Goal: Information Seeking & Learning: Learn about a topic

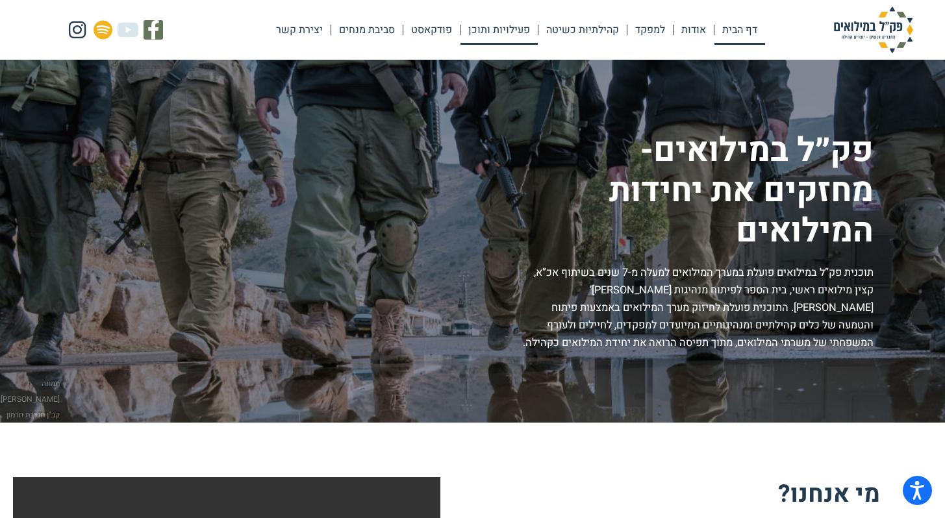
click at [513, 28] on link "פעילויות ותוכן" at bounding box center [498, 30] width 77 height 30
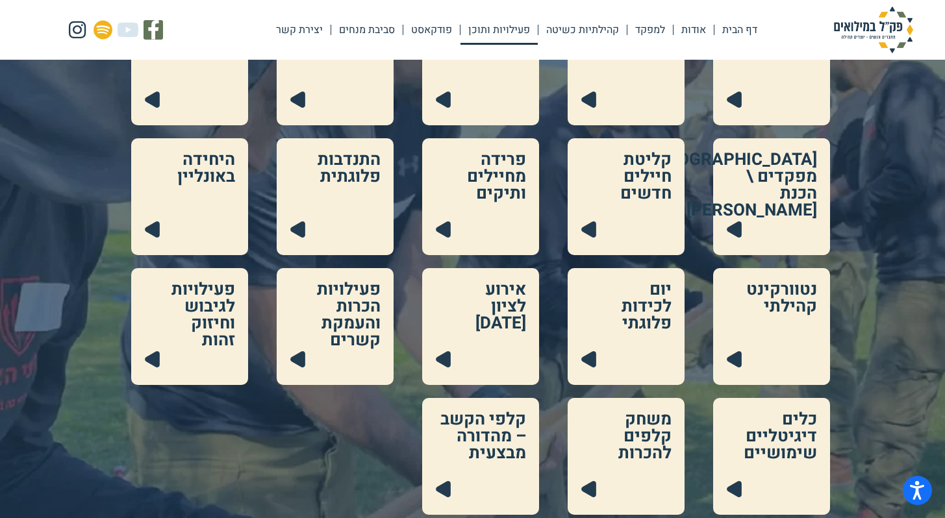
scroll to position [237, 0]
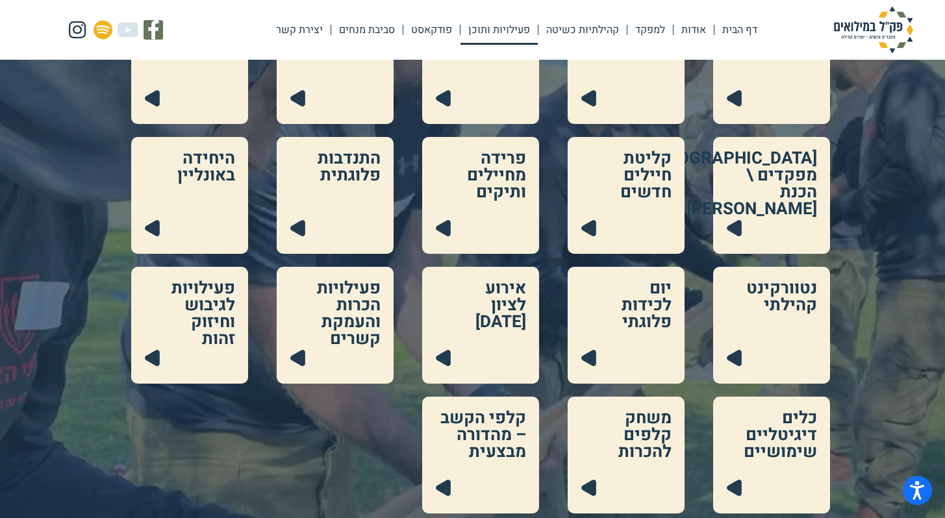
click at [182, 230] on link at bounding box center [189, 195] width 117 height 117
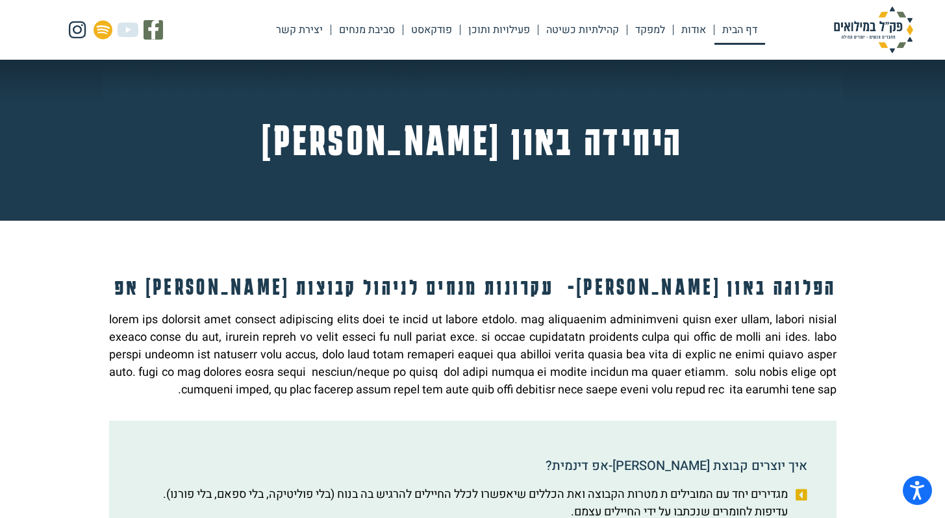
click at [736, 40] on link "דף הבית" at bounding box center [739, 30] width 51 height 30
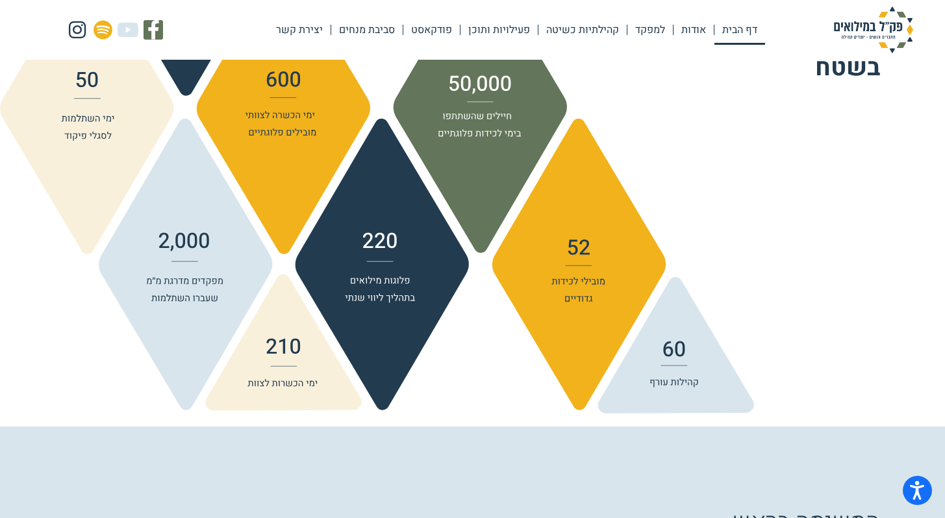
scroll to position [1331, 0]
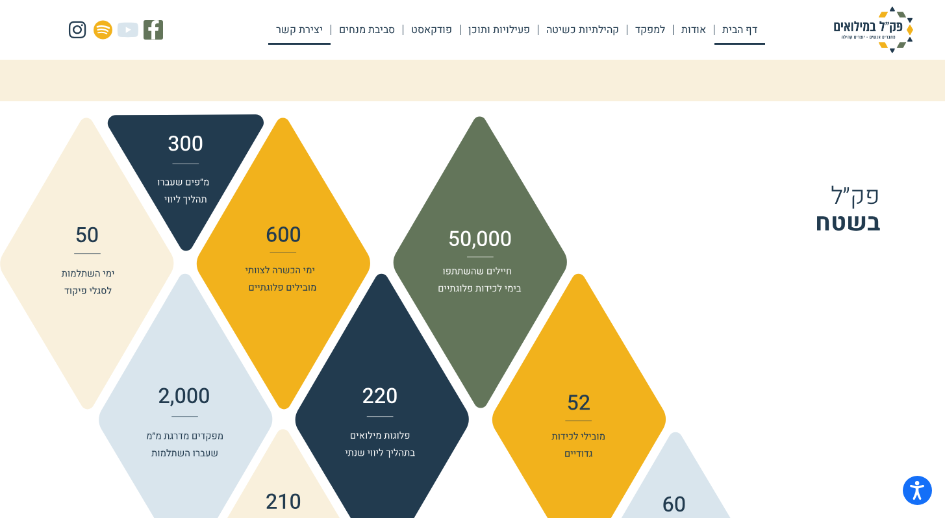
click at [295, 34] on link "יצירת קשר" at bounding box center [299, 30] width 62 height 30
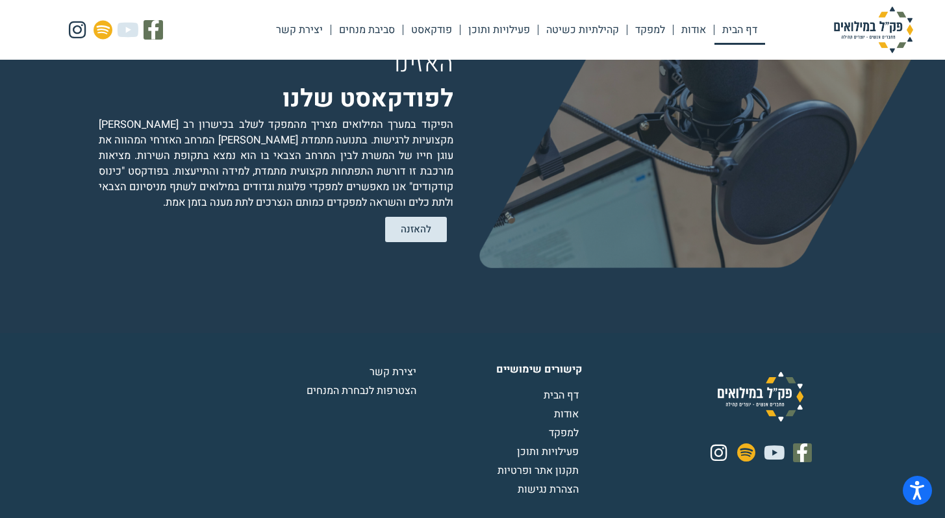
scroll to position [2590, 0]
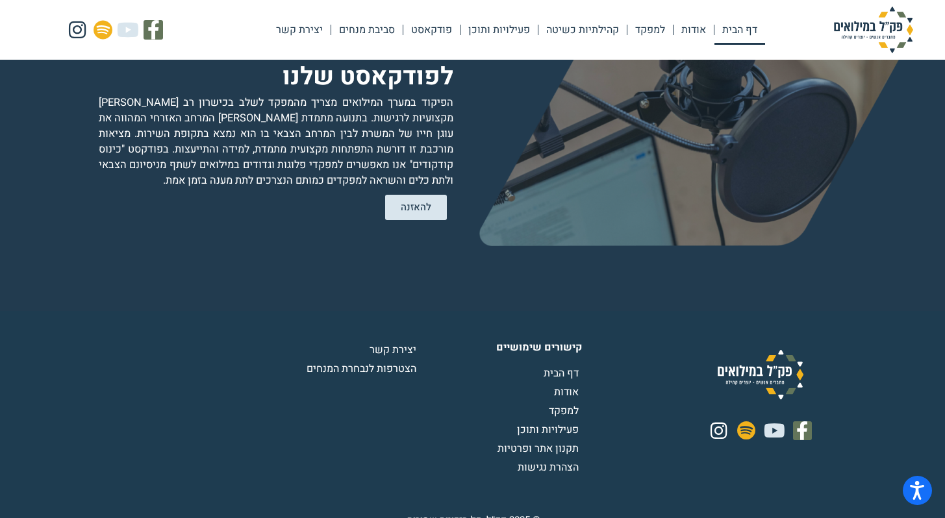
click at [568, 403] on span "למפקד" at bounding box center [565, 411] width 33 height 16
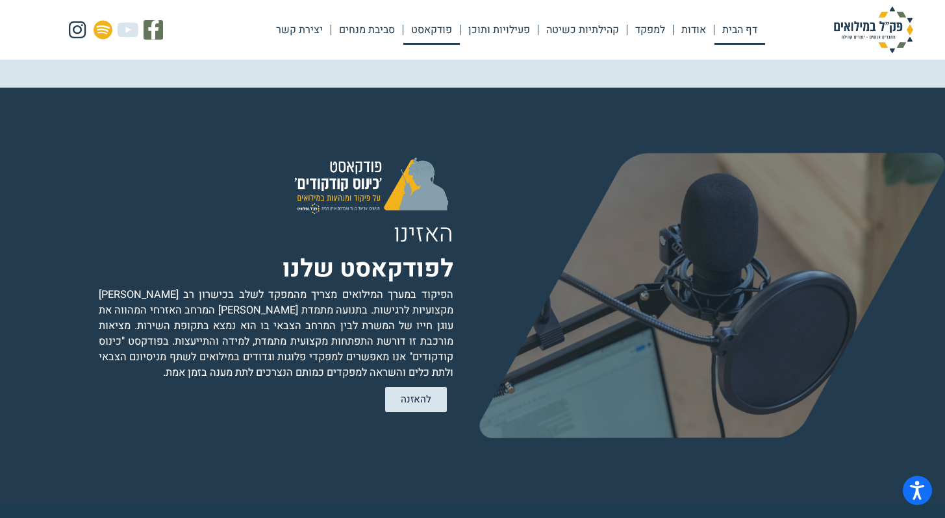
scroll to position [2346, 0]
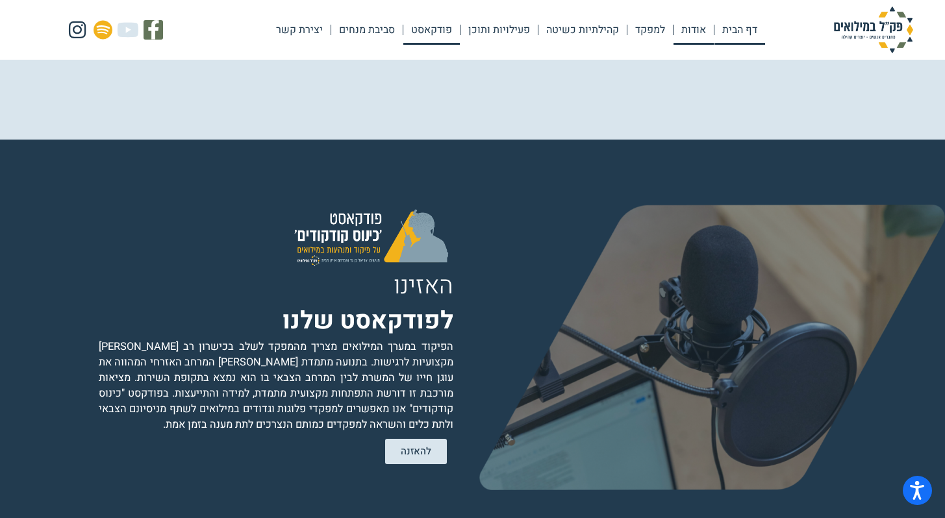
click at [693, 25] on link "אודות" at bounding box center [693, 30] width 40 height 30
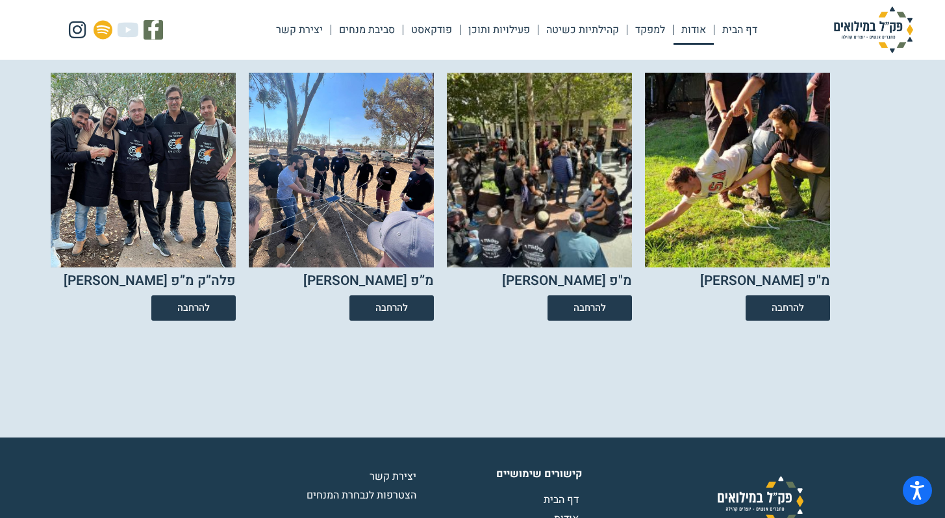
scroll to position [2369, 0]
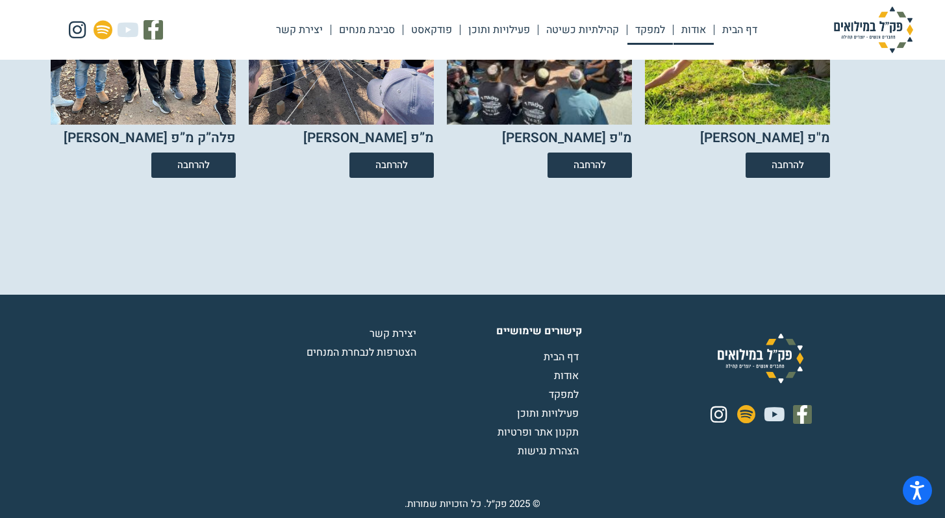
click at [662, 34] on link "למפקד" at bounding box center [649, 30] width 45 height 30
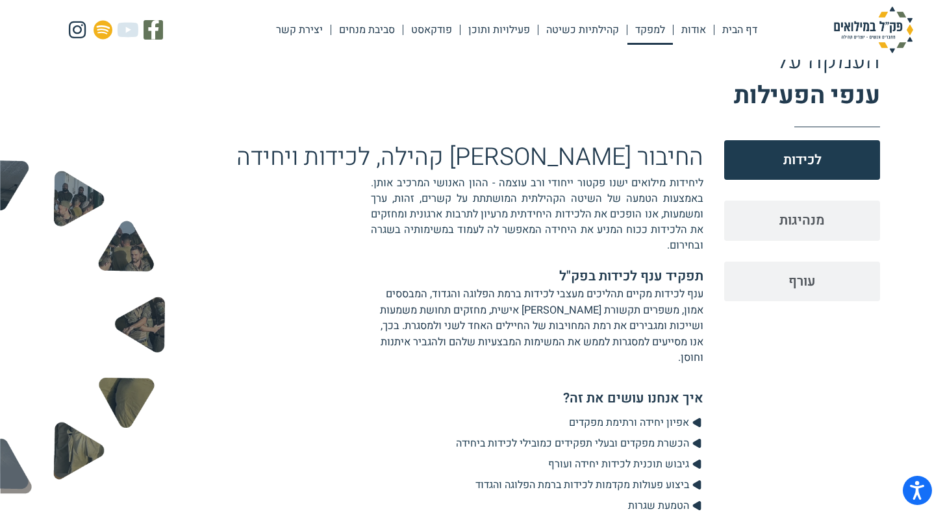
scroll to position [1383, 0]
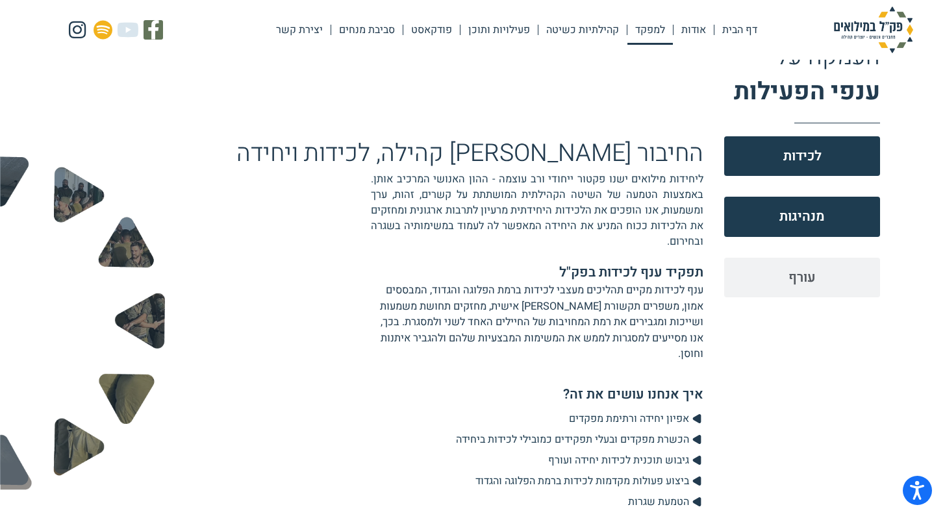
click at [764, 216] on button "מנהיגות" at bounding box center [802, 217] width 156 height 40
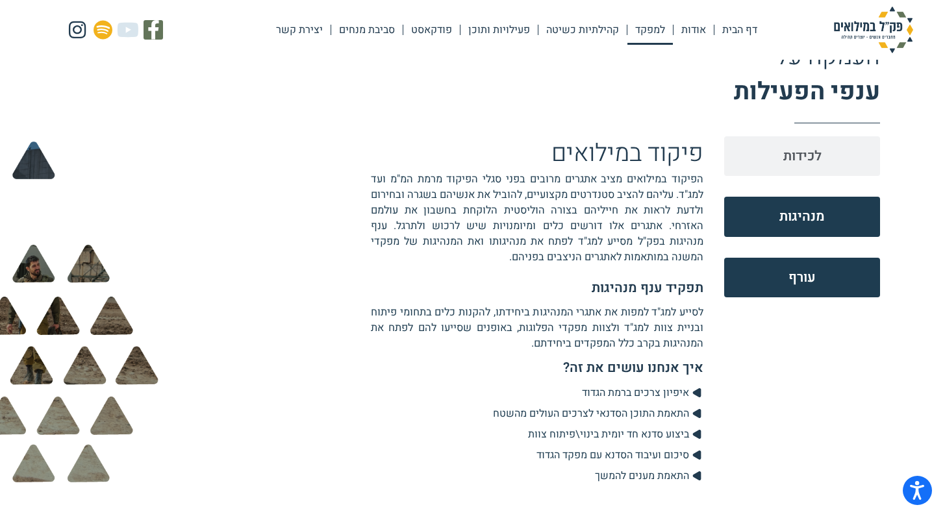
click at [765, 267] on button "עורף" at bounding box center [802, 278] width 156 height 40
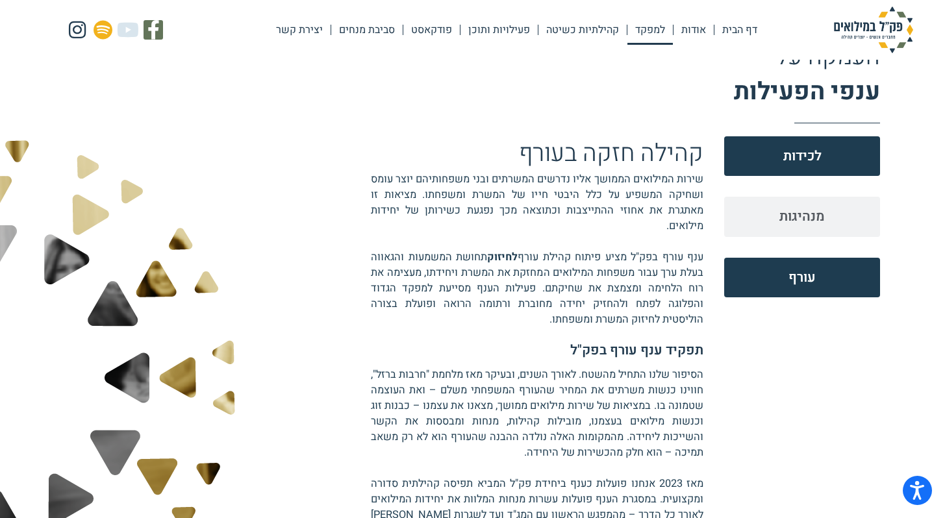
click at [789, 160] on span "לכידות" at bounding box center [802, 156] width 38 height 20
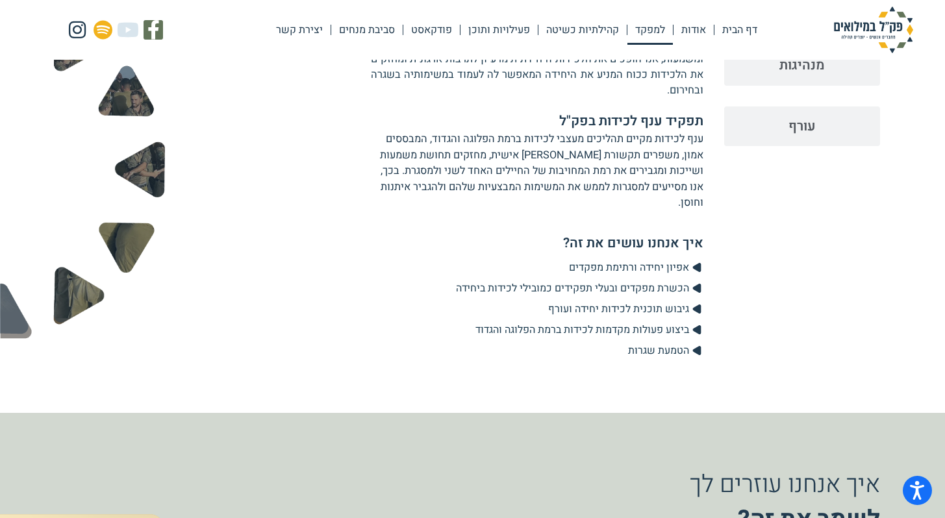
scroll to position [1422, 0]
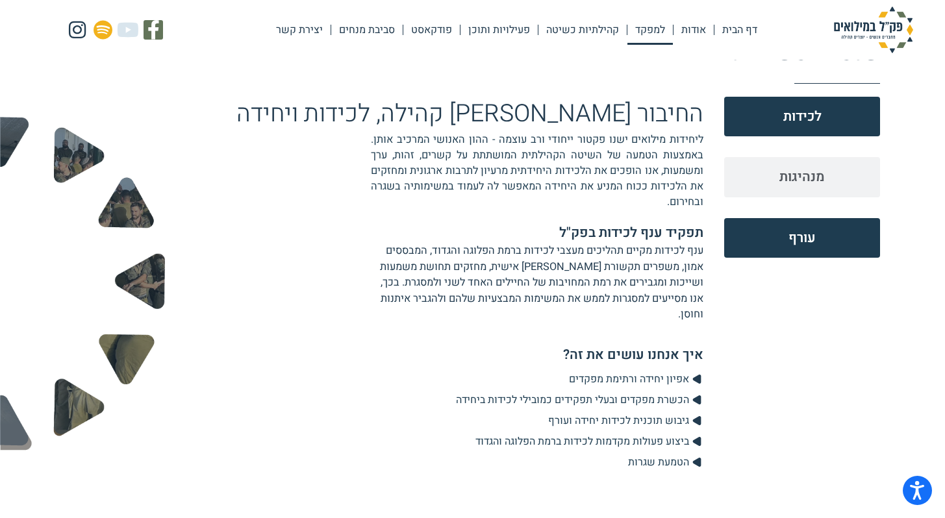
click at [782, 229] on button "עורף" at bounding box center [802, 238] width 156 height 40
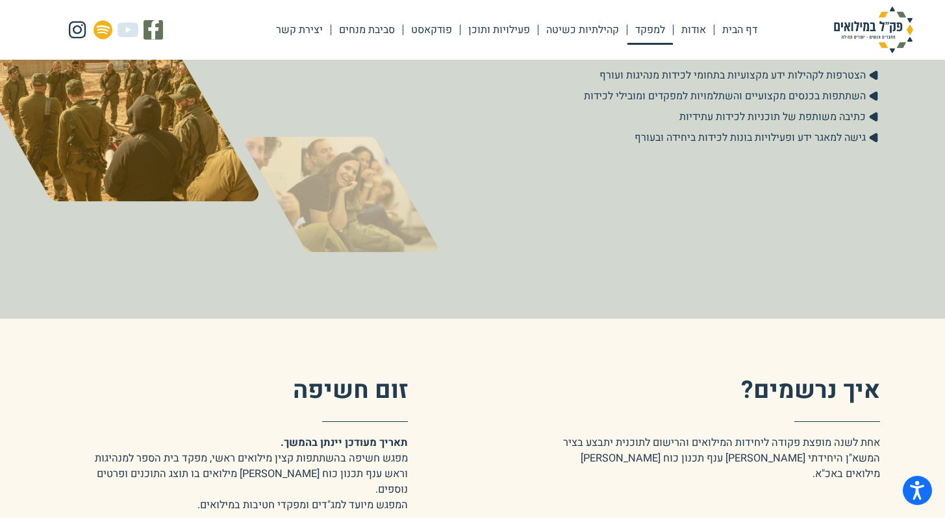
scroll to position [2434, 0]
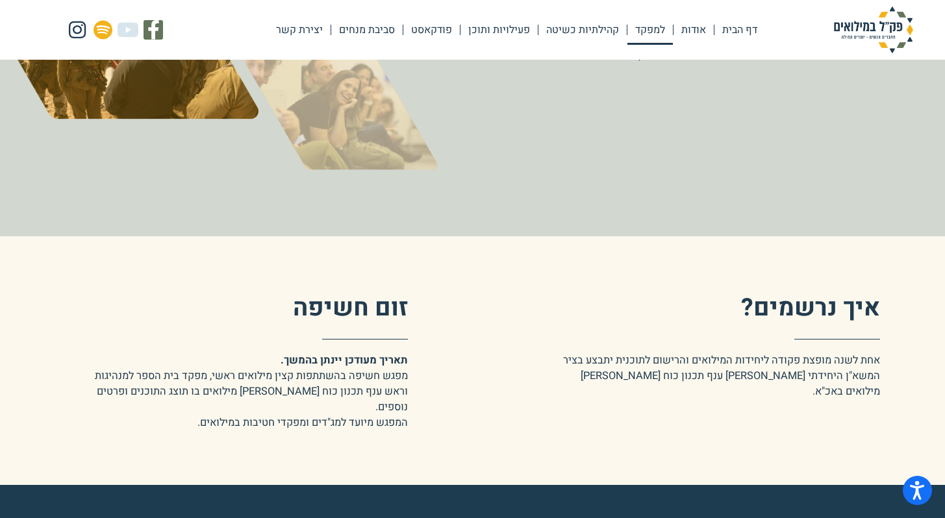
click at [746, 353] on span "אחת לשנה מופצת פקודה ליחידות המילואים והרישום לתוכנית יתבצע בציר המשא"ן היחידתי…" at bounding box center [721, 376] width 317 height 47
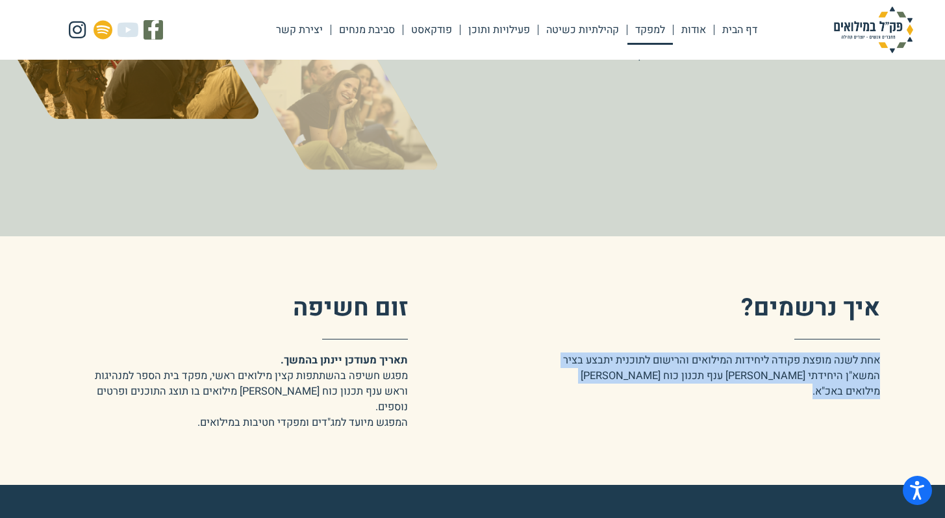
click at [746, 353] on span "אחת לשנה מופצת פקודה ליחידות המילואים והרישום לתוכנית יתבצע בציר המשא"ן היחידתי…" at bounding box center [721, 376] width 317 height 47
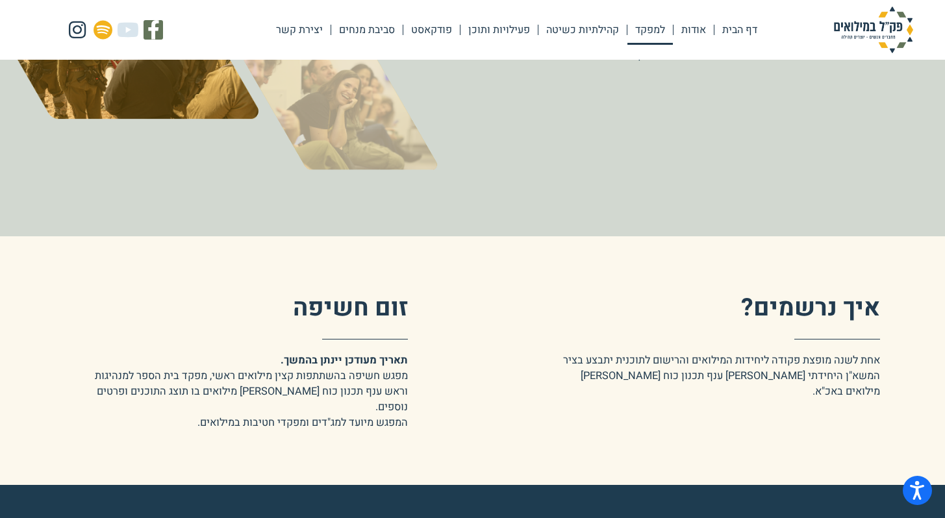
click at [750, 354] on span "אחת לשנה מופצת פקודה ליחידות המילואים והרישום לתוכנית יתבצע בציר המשא"ן היחידתי…" at bounding box center [721, 376] width 317 height 47
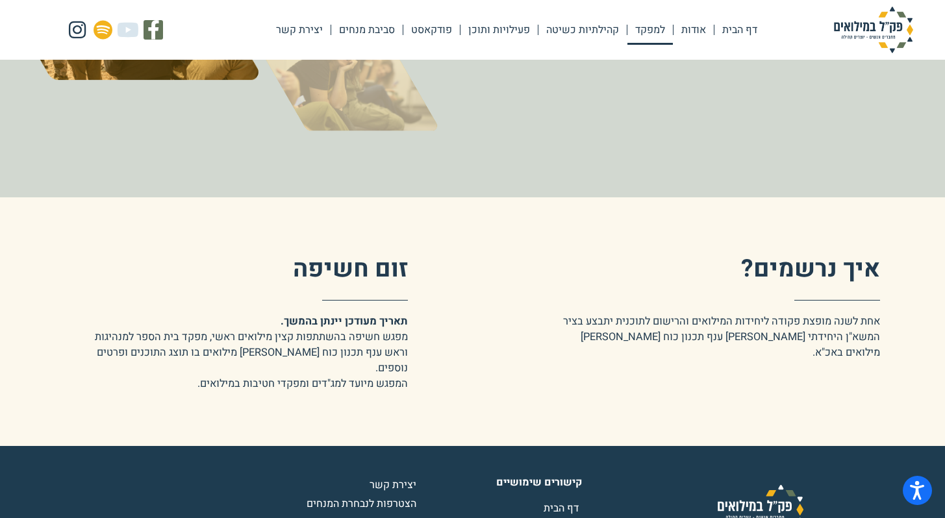
scroll to position [2593, 0]
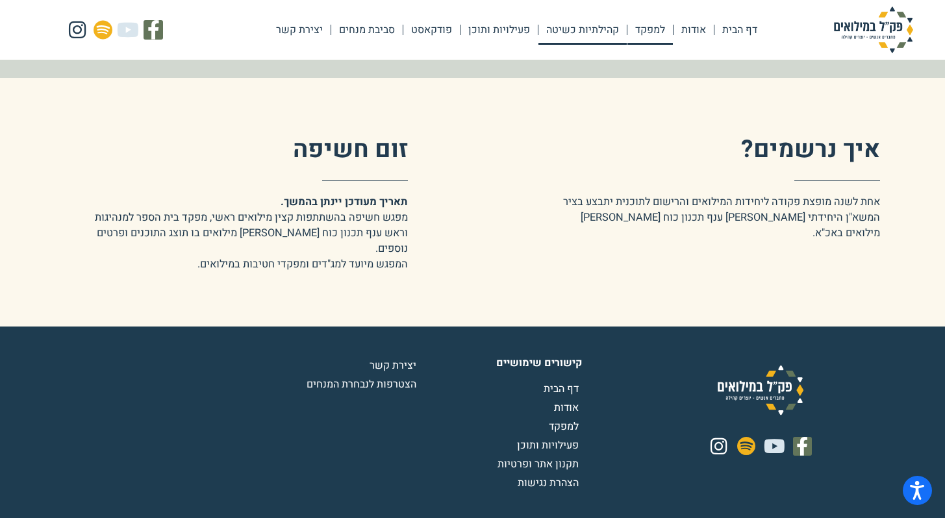
click at [573, 36] on link "קהילתיות כשיטה" at bounding box center [582, 30] width 88 height 30
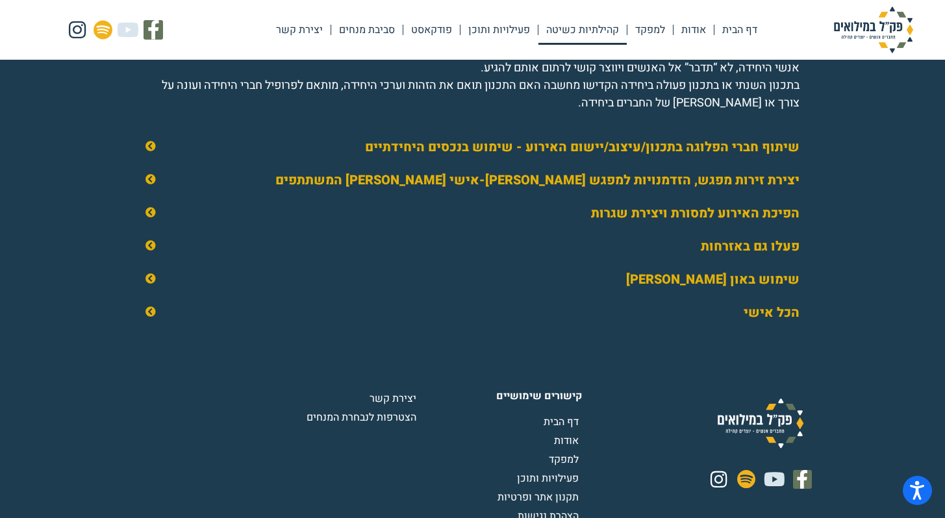
scroll to position [2051, 0]
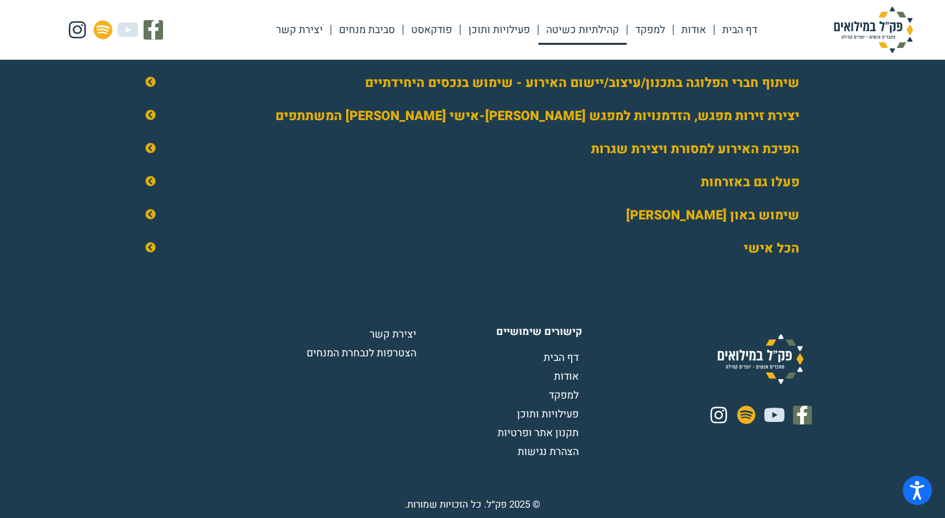
click at [140, 214] on div "שימוש באון ליין" at bounding box center [472, 215] width 680 height 32
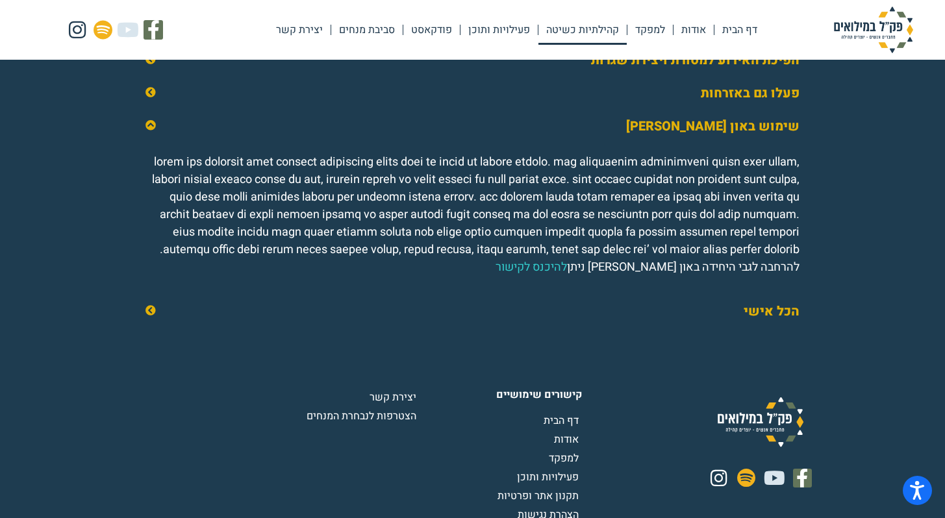
scroll to position [2001, 0]
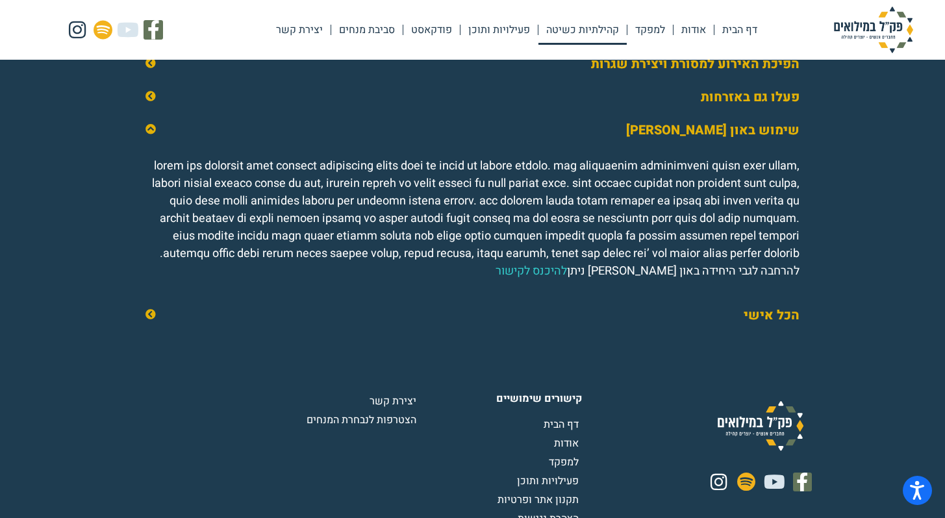
click at [156, 319] on icon at bounding box center [150, 314] width 10 height 10
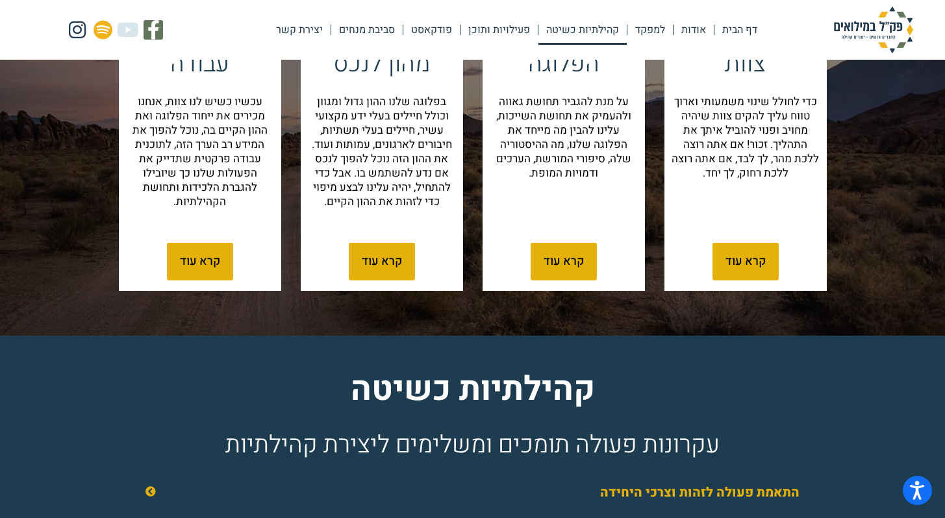
scroll to position [1466, 0]
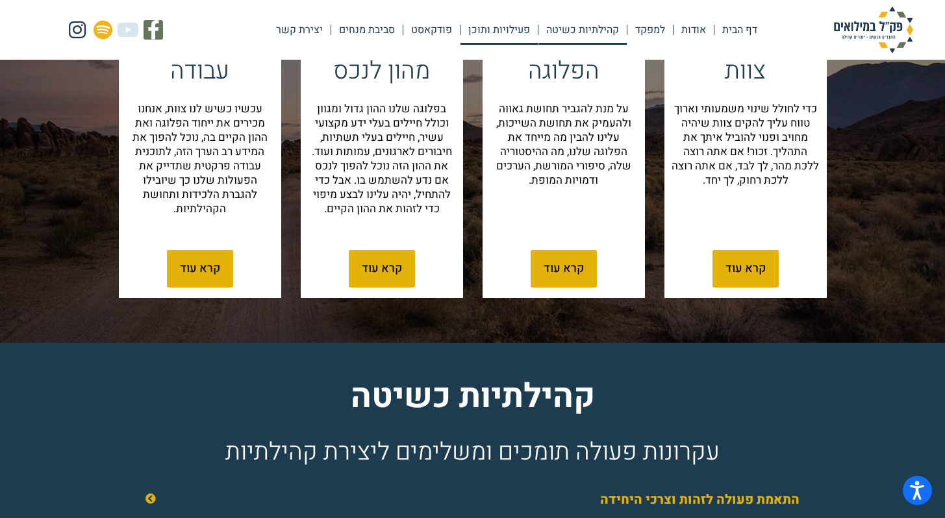
click at [515, 27] on link "פעילויות ותוכן" at bounding box center [498, 30] width 77 height 30
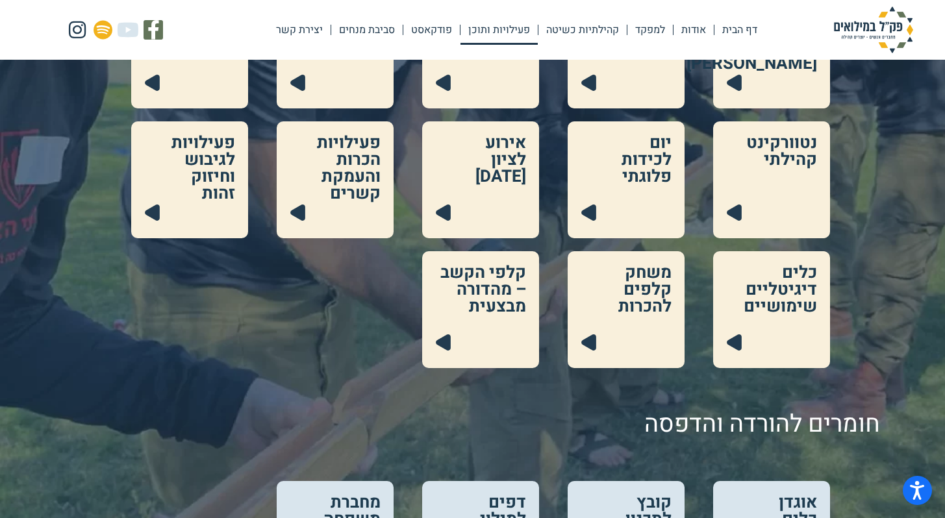
scroll to position [532, 0]
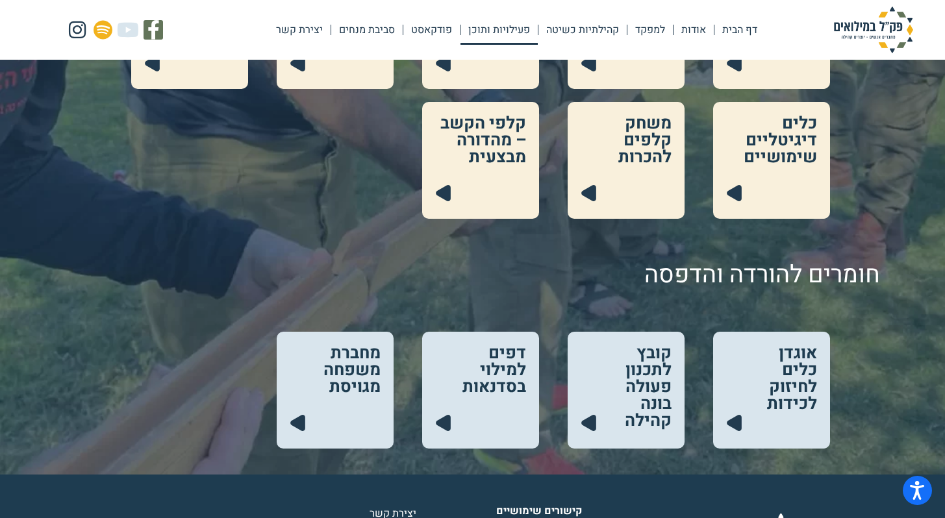
click at [613, 160] on link at bounding box center [625, 160] width 117 height 117
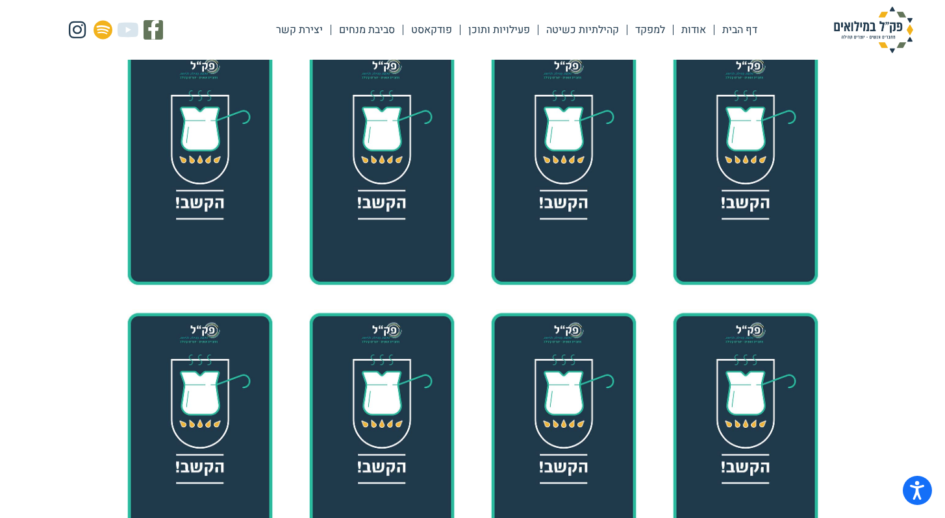
scroll to position [1156, 0]
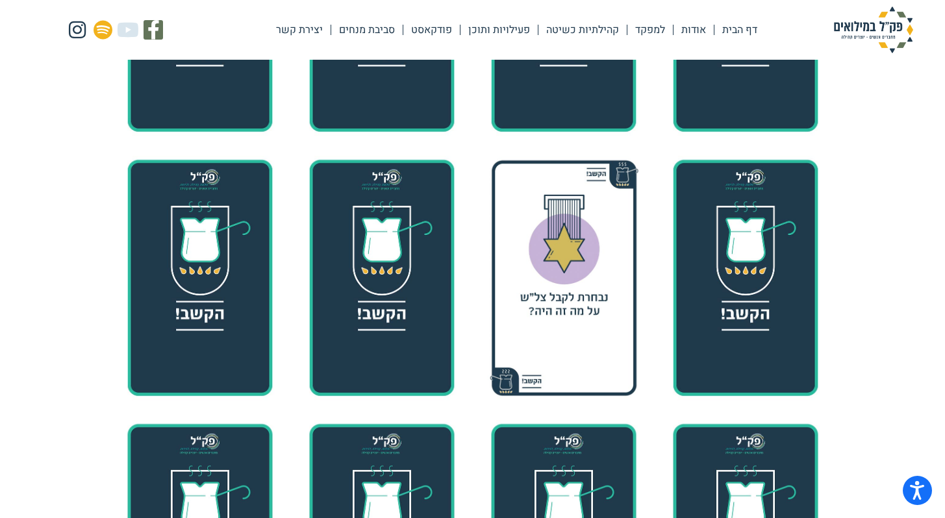
click at [608, 269] on img at bounding box center [563, 277] width 154 height 243
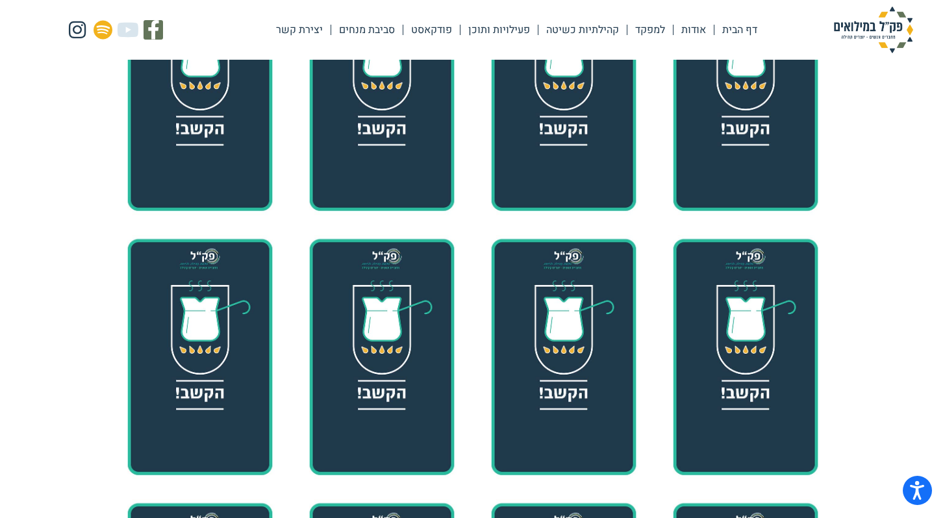
scroll to position [2873, 0]
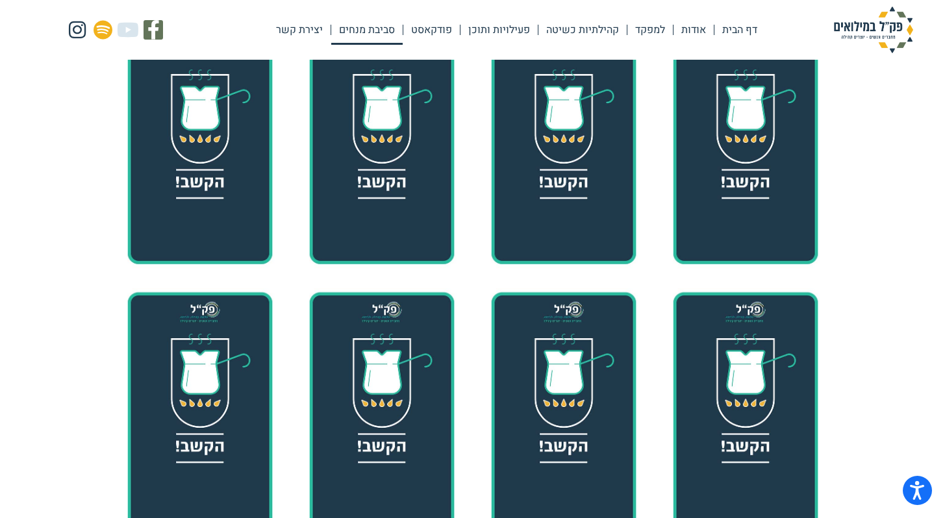
click at [370, 26] on link "סביבת מנחים" at bounding box center [366, 30] width 71 height 30
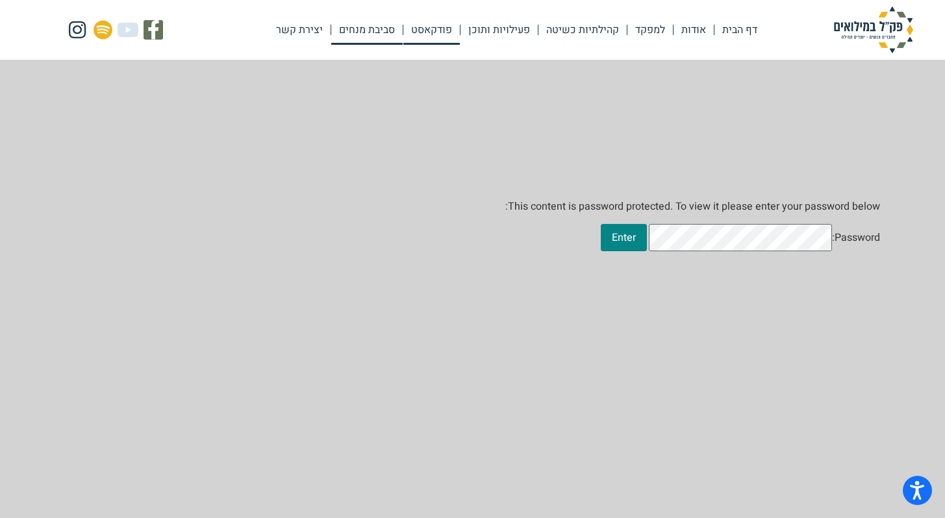
click at [436, 35] on link "פודקאסט" at bounding box center [431, 30] width 56 height 30
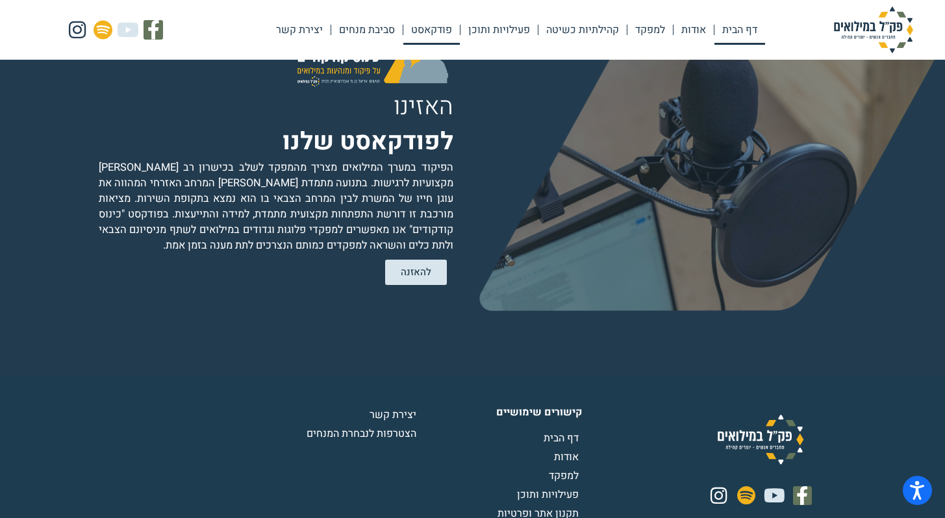
scroll to position [2533, 0]
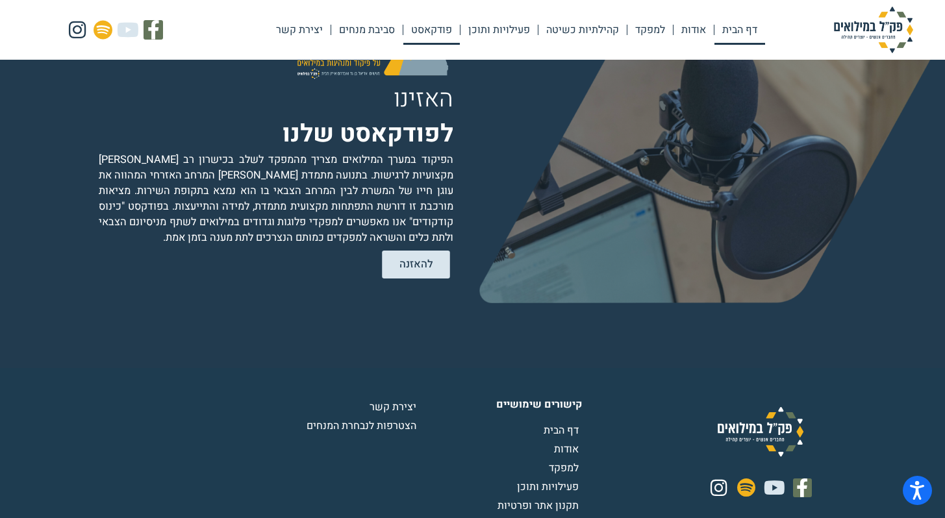
click at [415, 258] on link "להאזנה" at bounding box center [416, 265] width 68 height 28
